Goal: Task Accomplishment & Management: Use online tool/utility

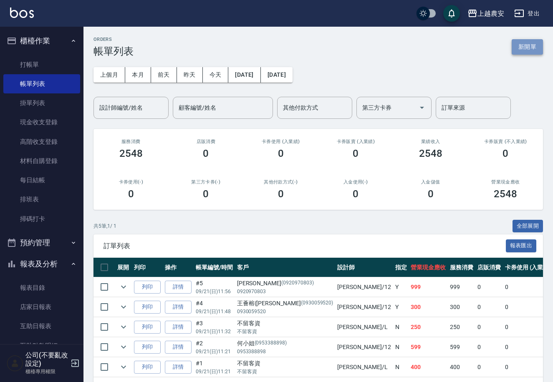
click at [528, 51] on button "新開單" at bounding box center [527, 46] width 31 height 15
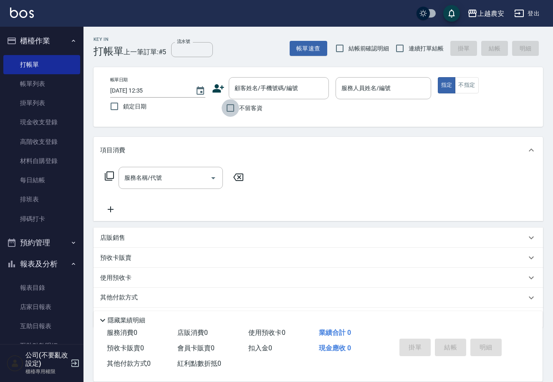
click at [233, 108] on input "不留客資" at bounding box center [231, 108] width 18 height 18
checkbox input "true"
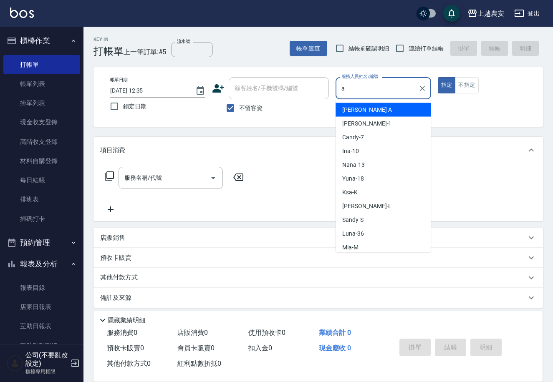
type input "[PERSON_NAME]"
type button "true"
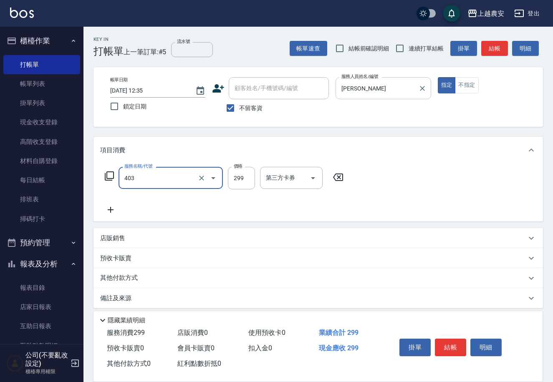
type input "剪髮(403)"
type input "1000"
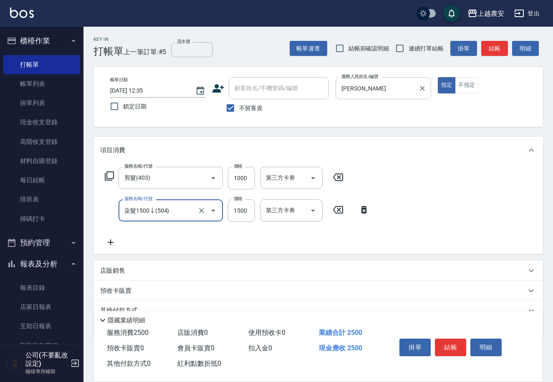
type input "染髮1500↓(504)"
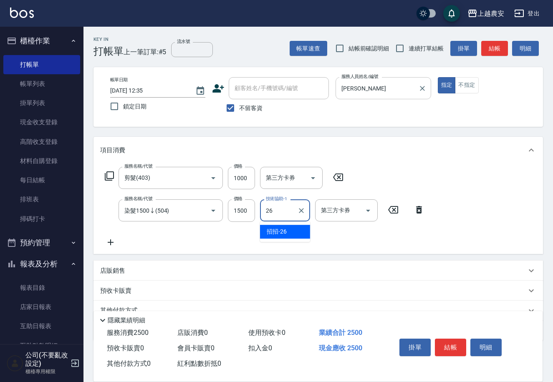
type input "招招-26"
click at [453, 346] on button "結帳" at bounding box center [450, 348] width 31 height 18
